Goal: Check status: Check status

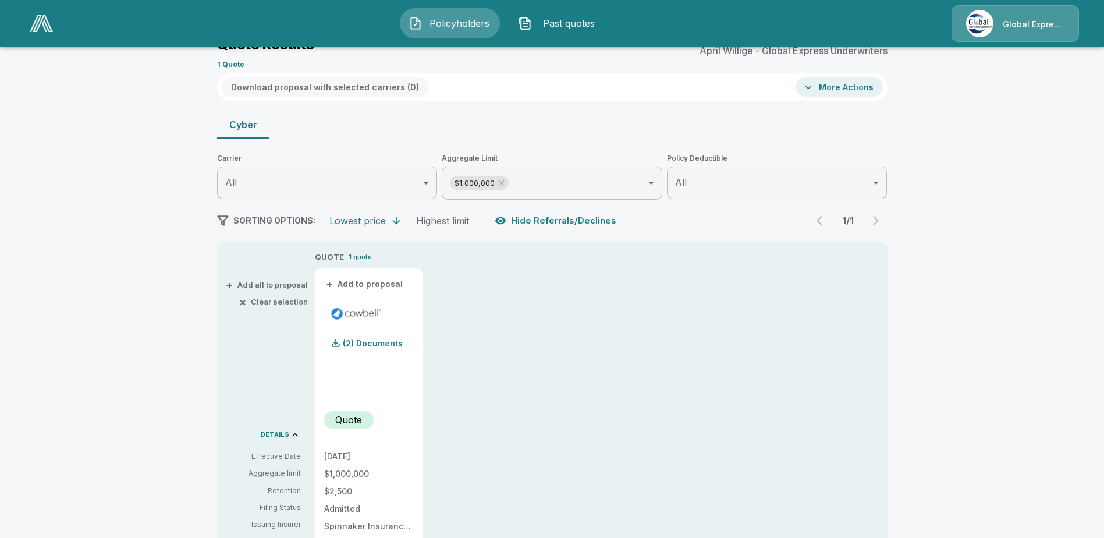
scroll to position [233, 0]
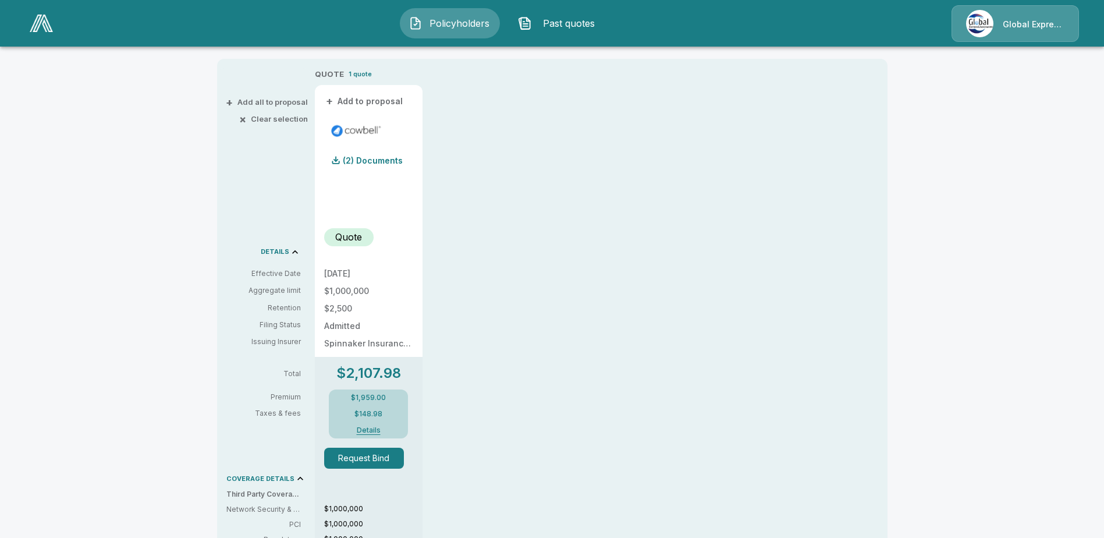
click at [47, 18] on img at bounding box center [41, 23] width 23 height 17
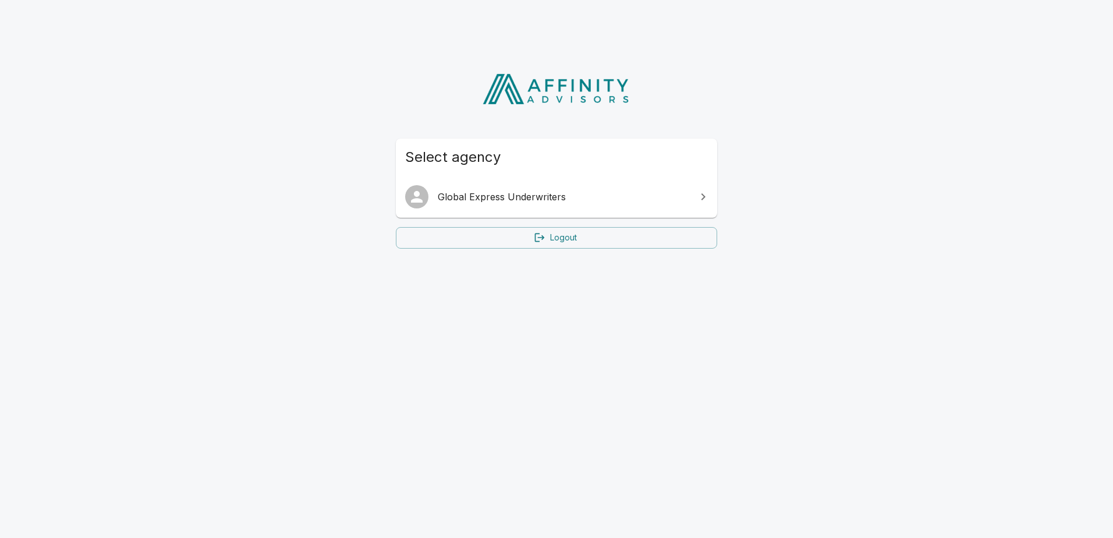
click at [569, 197] on span "Global Express Underwriters" at bounding box center [563, 197] width 251 height 14
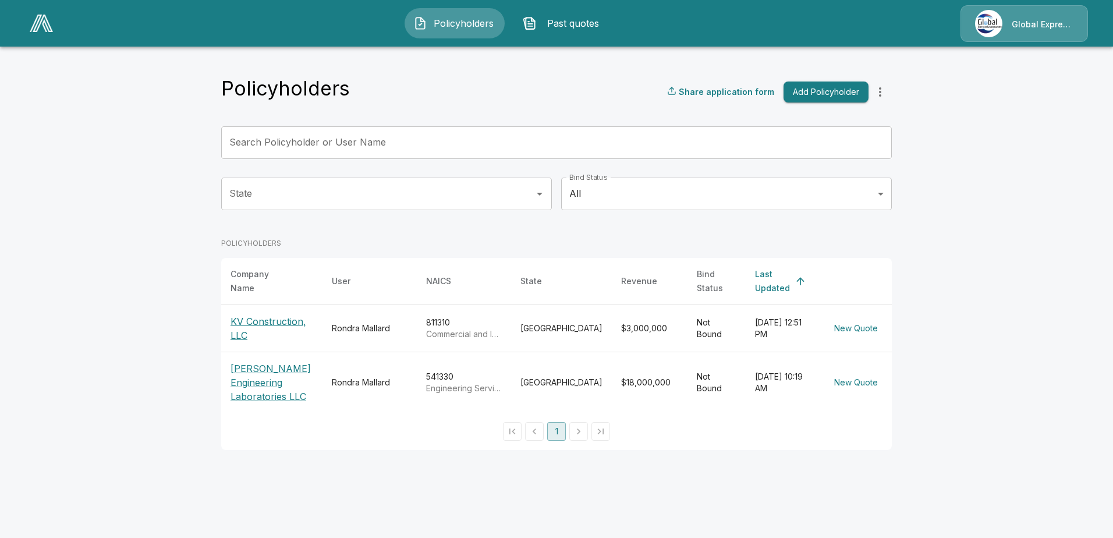
click at [282, 314] on p "KV Construction, LLC" at bounding box center [272, 328] width 83 height 28
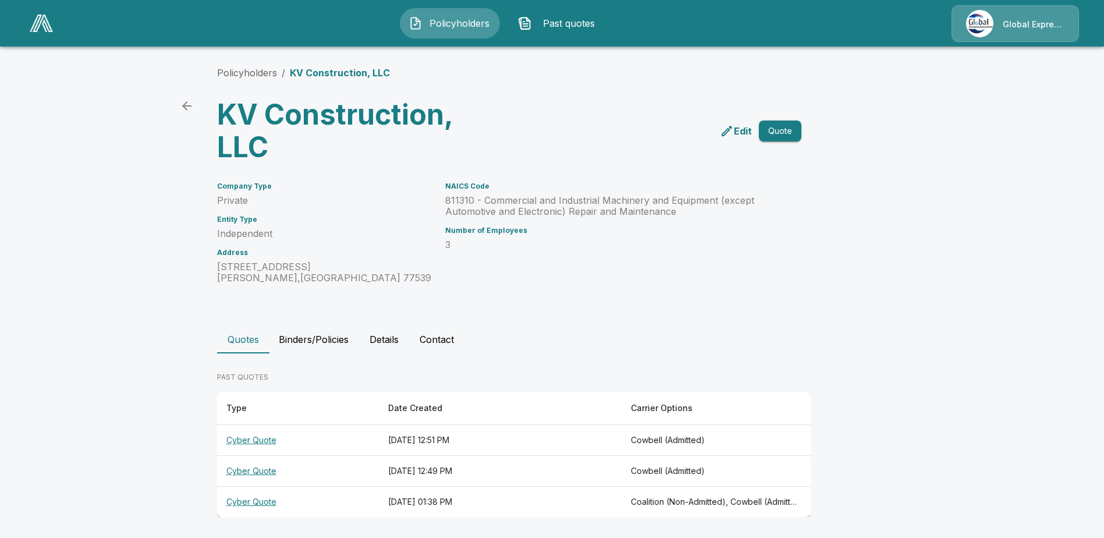
scroll to position [1, 0]
drag, startPoint x: 554, startPoint y: 249, endPoint x: 547, endPoint y: 252, distance: 7.0
click at [553, 249] on p "3" at bounding box center [609, 243] width 328 height 11
click at [522, 272] on div "NAICS Code 811310 - Commercial and Industrial Machinery and Equipment (except A…" at bounding box center [602, 224] width 342 height 115
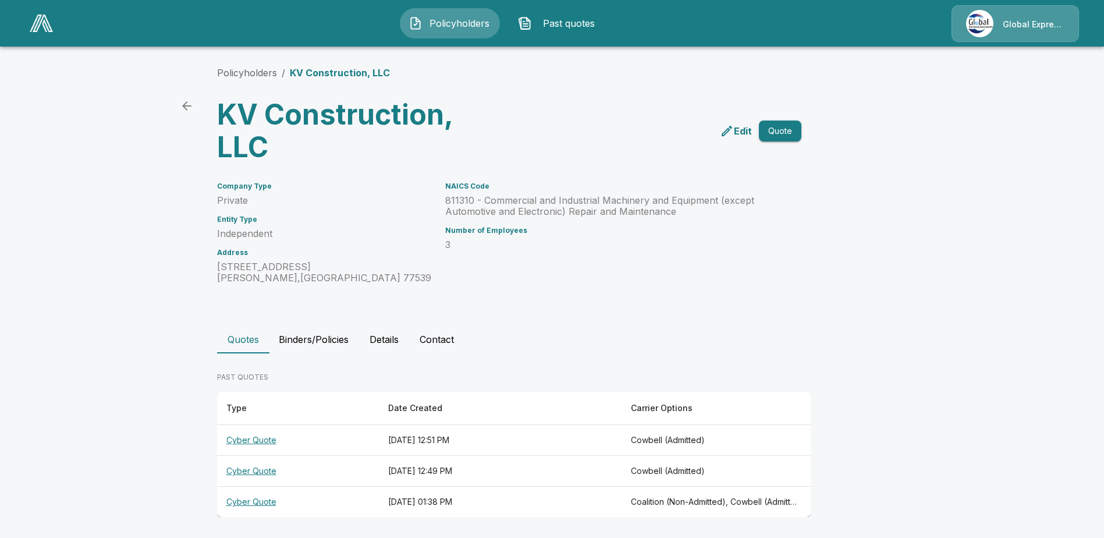
click at [257, 442] on th "Cyber Quote" at bounding box center [298, 440] width 162 height 31
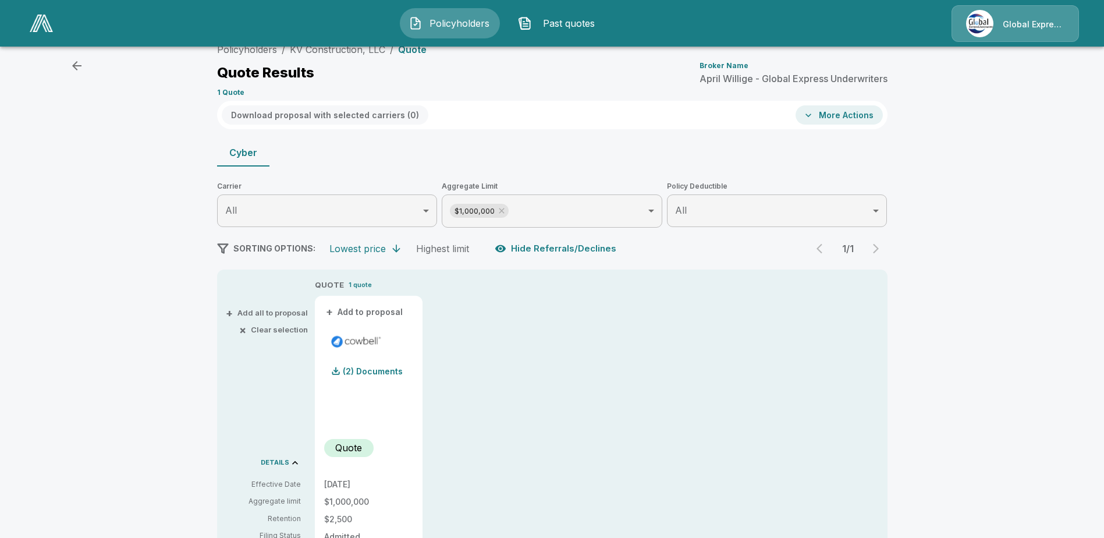
scroll to position [16, 0]
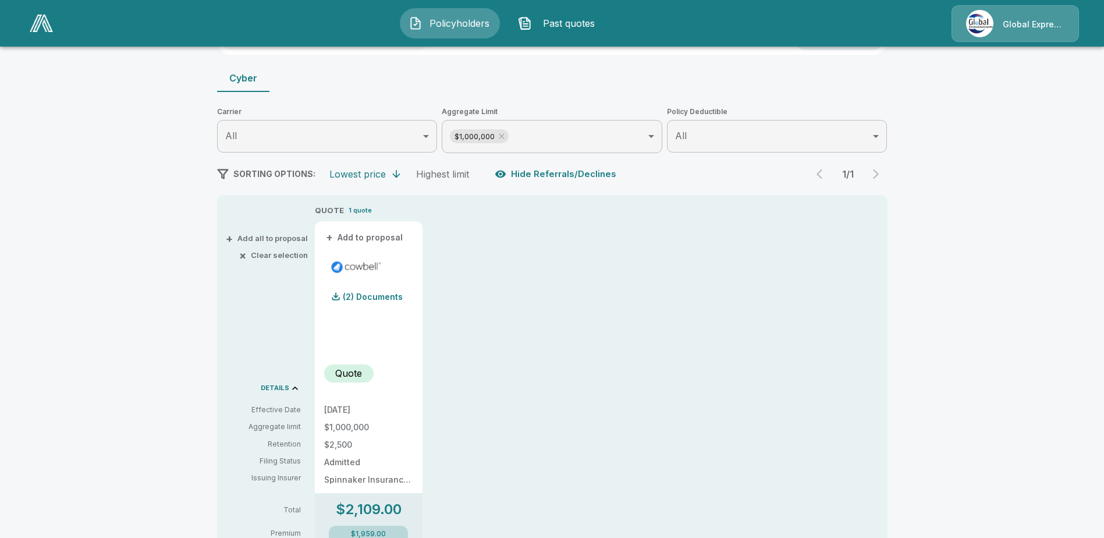
scroll to position [249, 0]
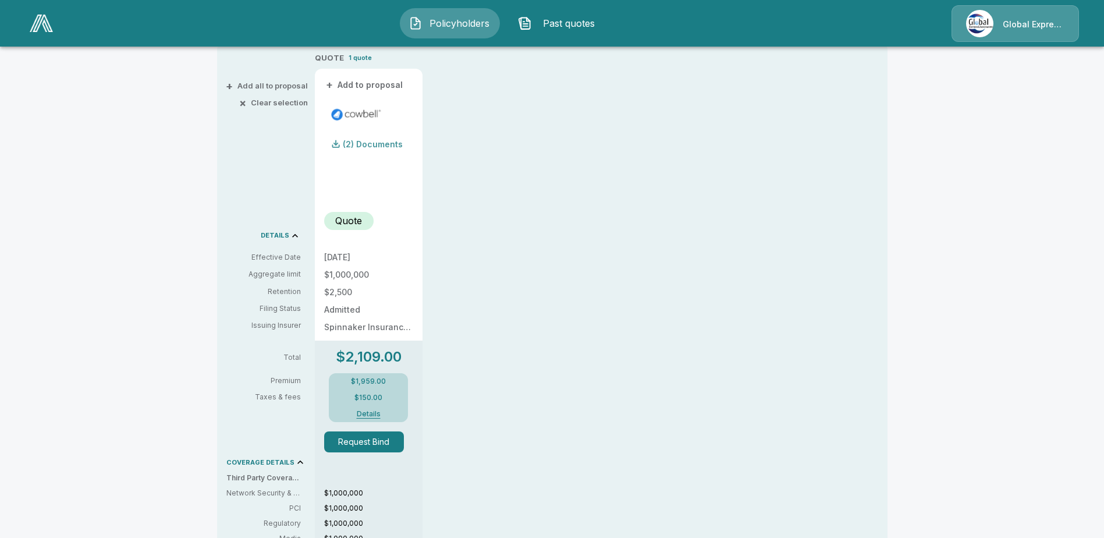
click at [350, 145] on p "(2) Documents" at bounding box center [373, 144] width 60 height 8
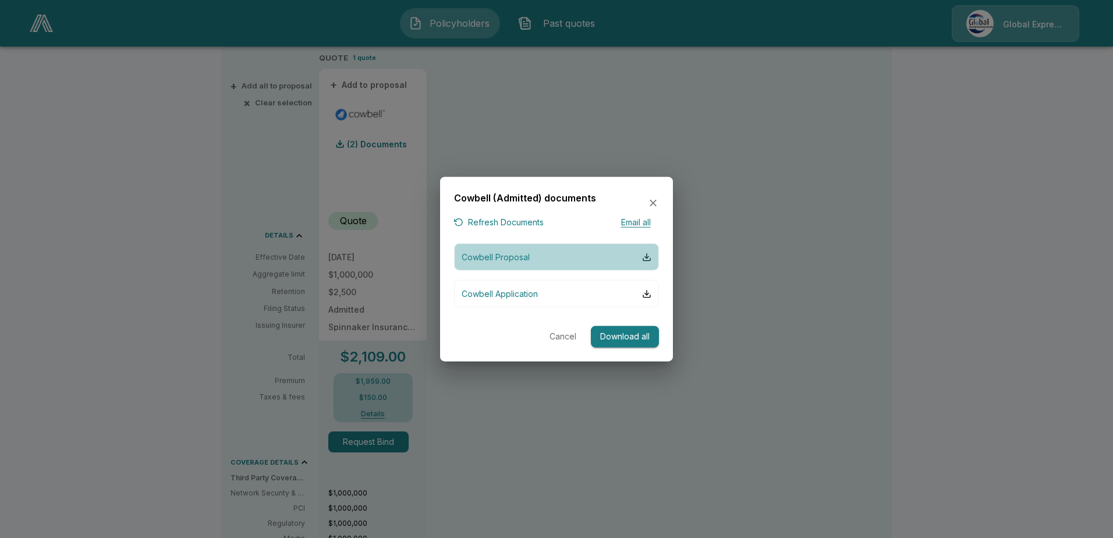
click at [558, 253] on button "Cowbell Proposal" at bounding box center [556, 256] width 205 height 27
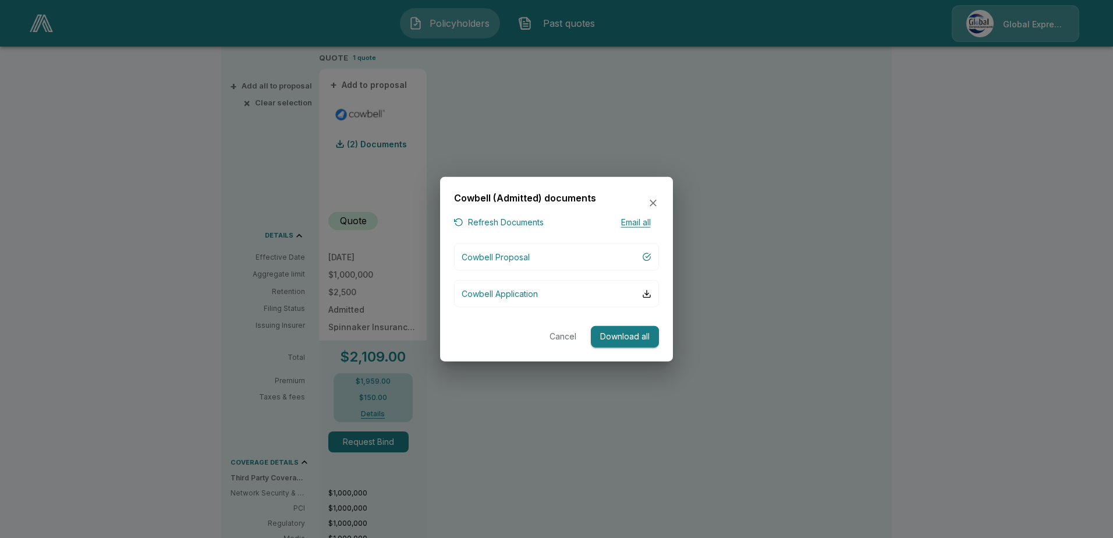
click at [186, 75] on div at bounding box center [556, 269] width 1113 height 538
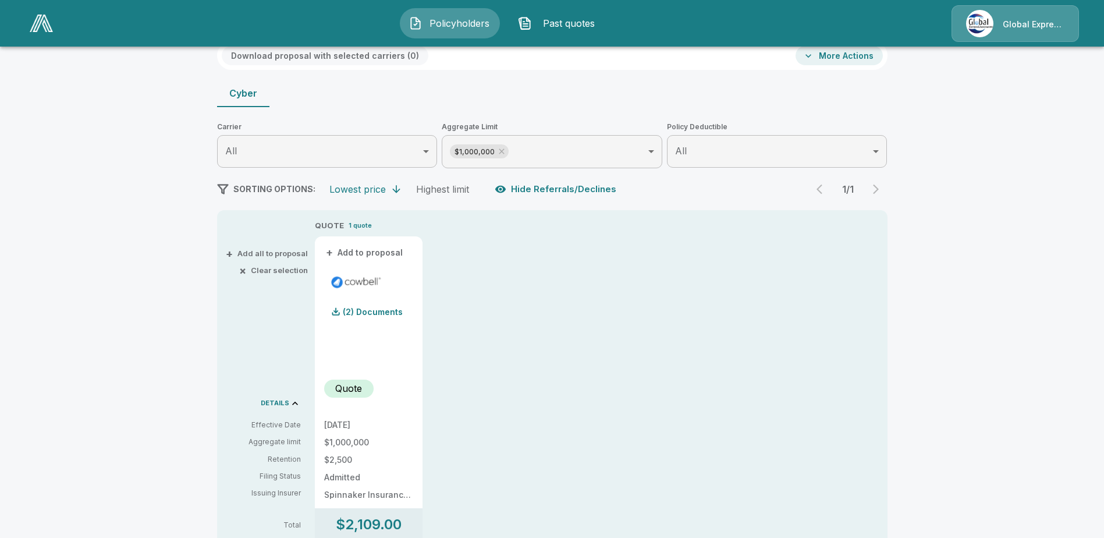
scroll to position [75, 0]
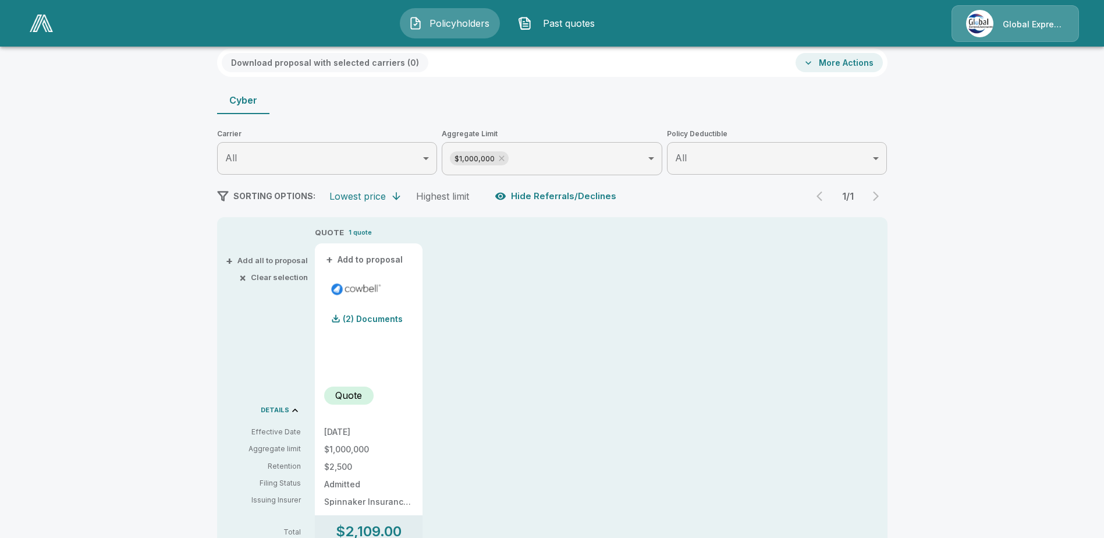
click at [855, 56] on button "More Actions" at bounding box center [839, 62] width 87 height 19
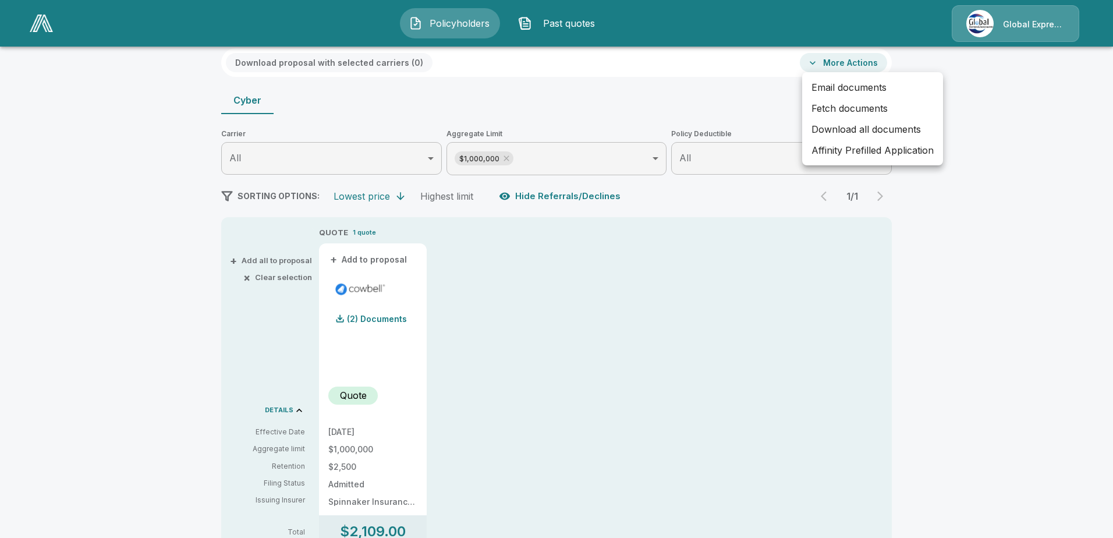
click at [1040, 147] on div at bounding box center [556, 269] width 1113 height 538
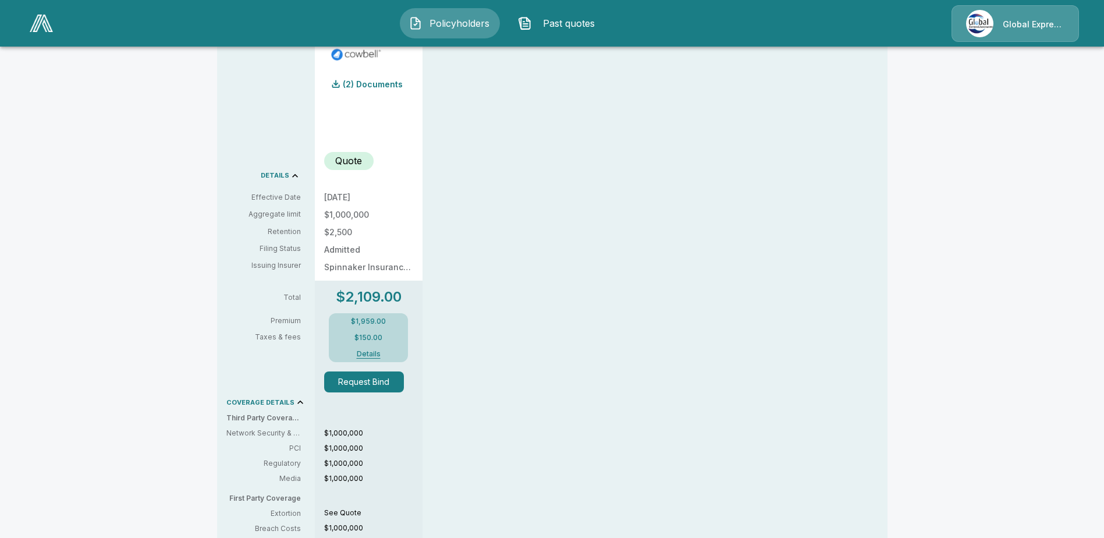
scroll to position [191, 0]
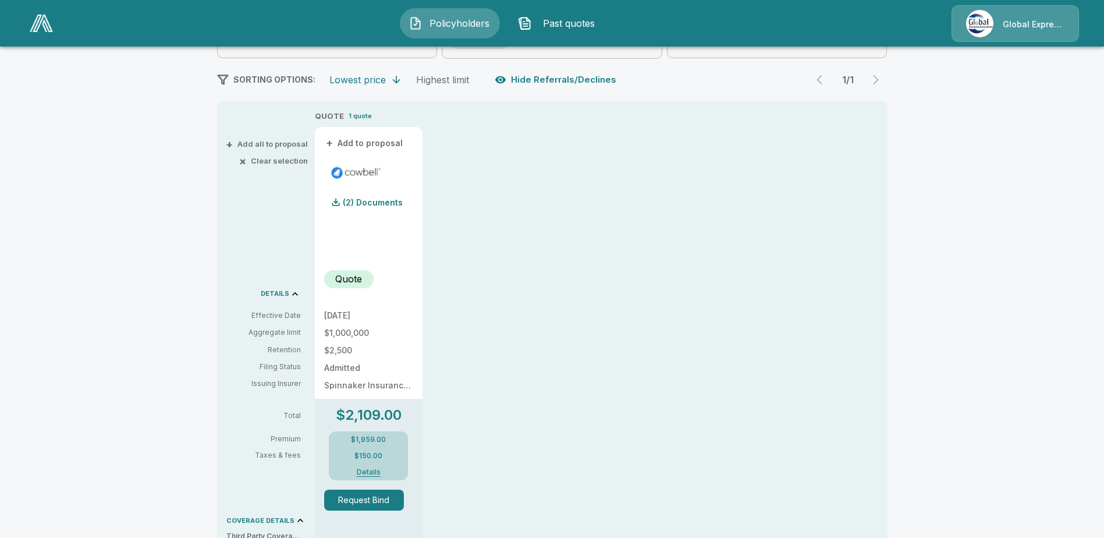
click at [373, 473] on button "Details" at bounding box center [368, 472] width 47 height 7
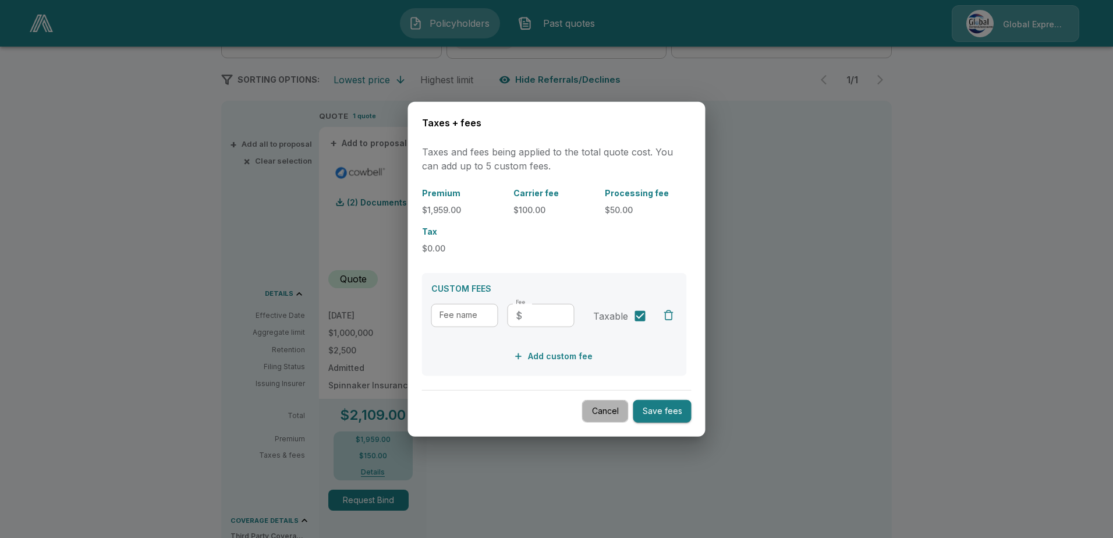
click at [612, 412] on button "Cancel" at bounding box center [605, 411] width 47 height 23
